Goal: Navigation & Orientation: Find specific page/section

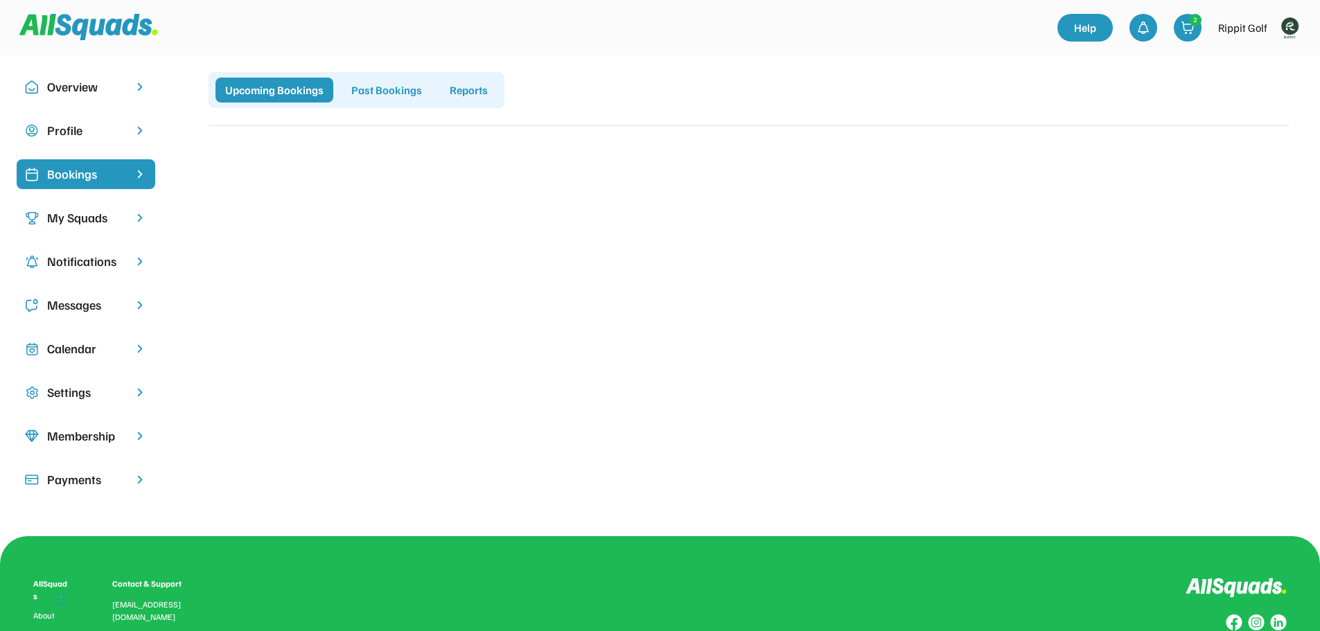
click at [1290, 22] on img at bounding box center [1290, 28] width 28 height 28
click at [1261, 57] on link "Profile" at bounding box center [1271, 61] width 82 height 28
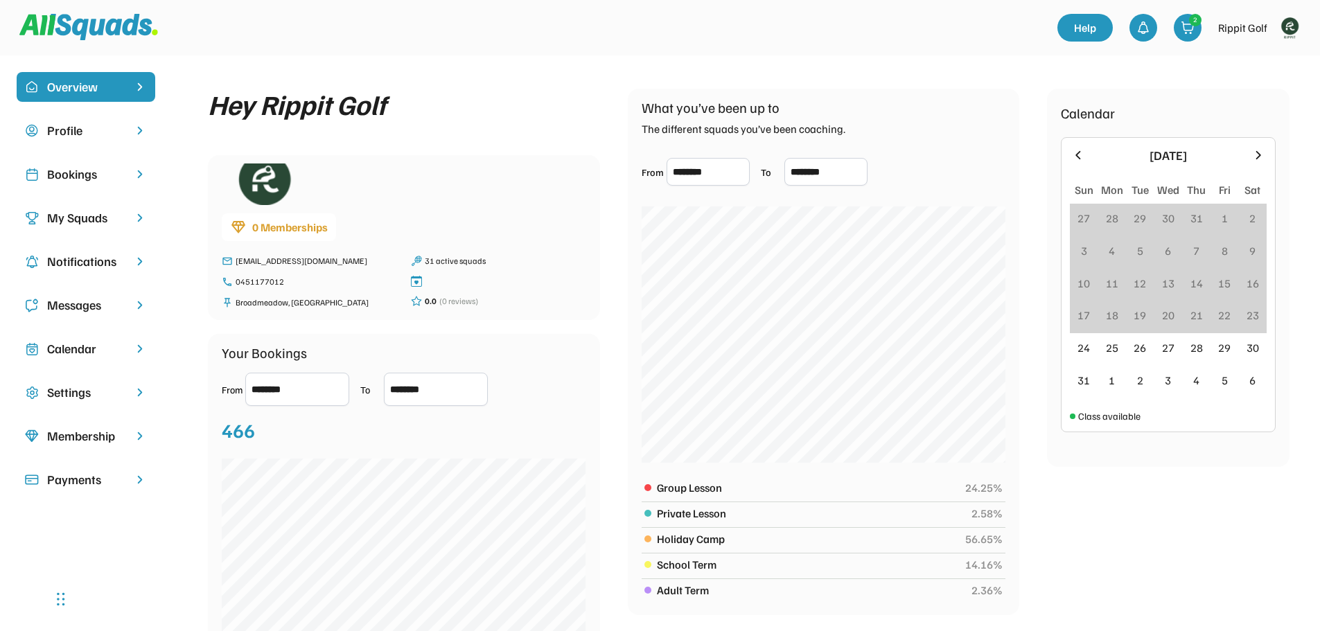
click at [74, 175] on div "Bookings" at bounding box center [86, 174] width 78 height 19
